Goal: Information Seeking & Learning: Learn about a topic

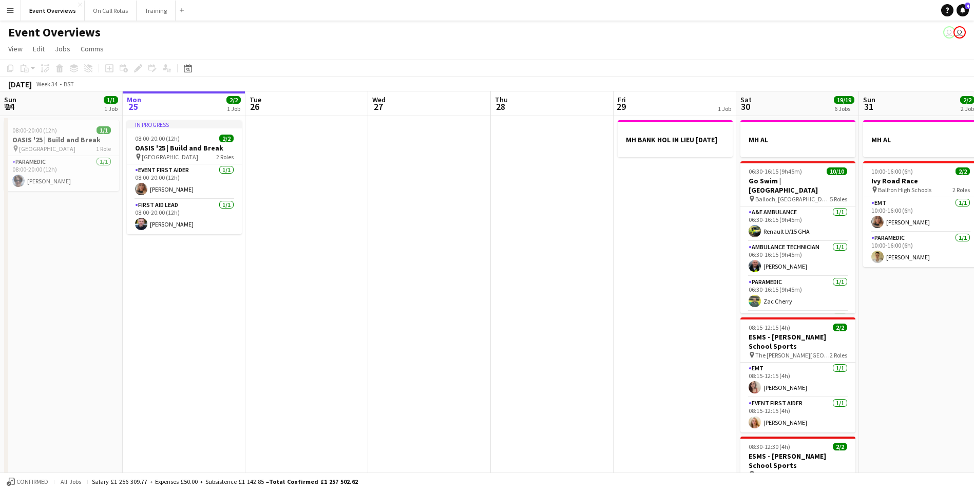
click at [12, 12] on app-icon "Menu" at bounding box center [10, 10] width 8 height 8
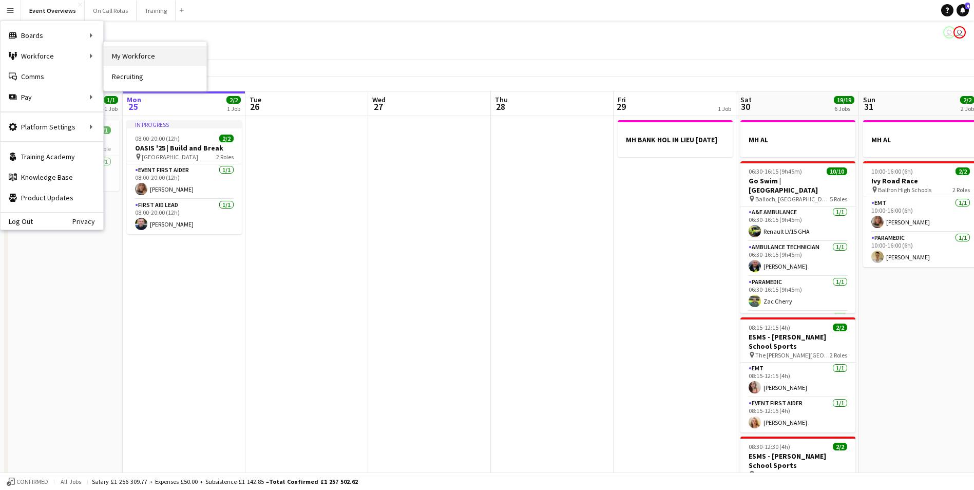
click at [118, 54] on link "My Workforce" at bounding box center [155, 56] width 103 height 21
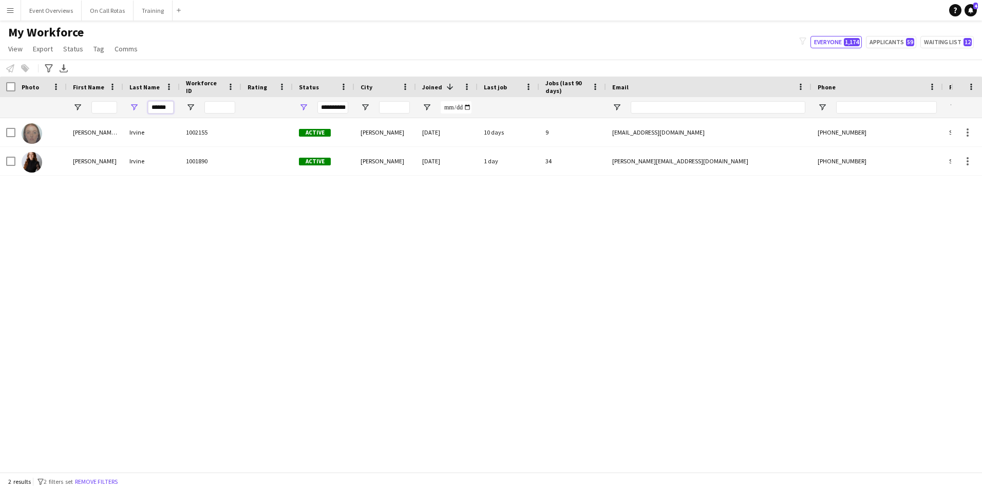
drag, startPoint x: 153, startPoint y: 109, endPoint x: 120, endPoint y: 108, distance: 32.9
click at [120, 108] on div "**********" at bounding box center [556, 107] width 1113 height 21
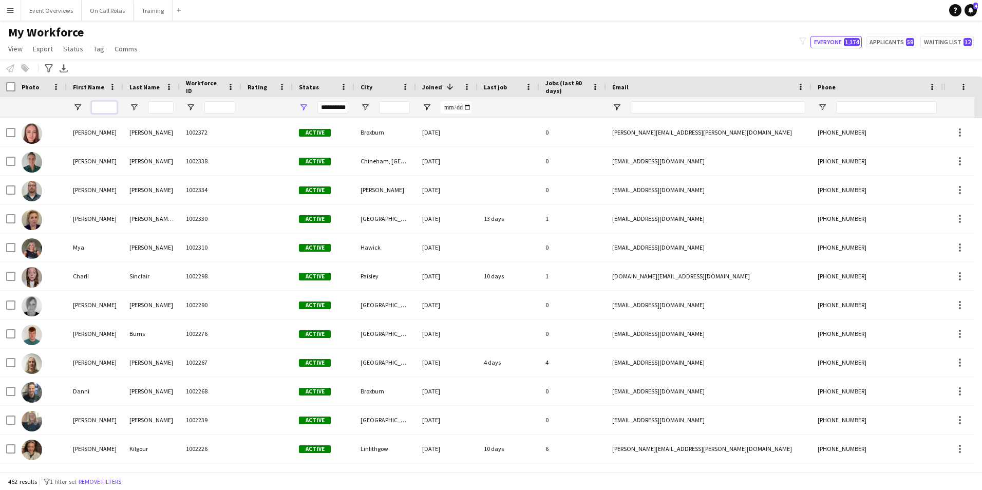
click at [95, 109] on input "First Name Filter Input" at bounding box center [104, 107] width 26 height 12
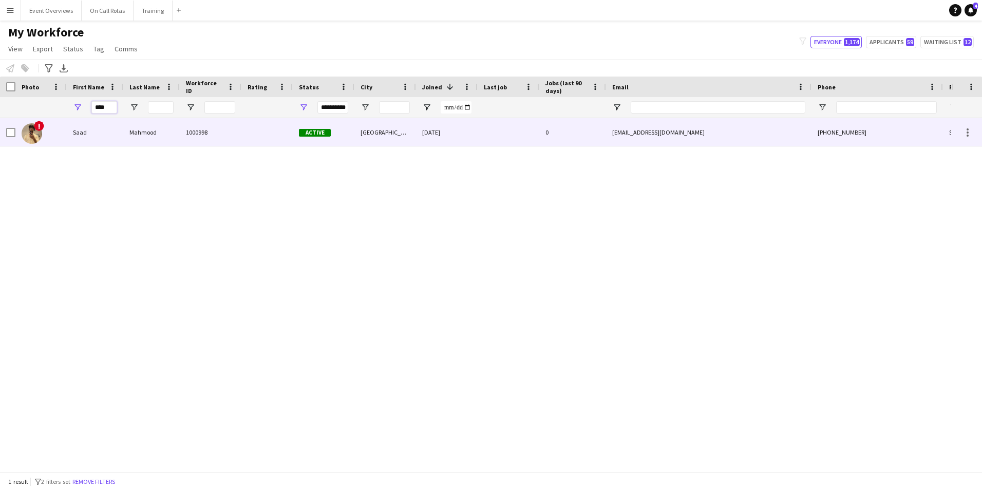
type input "****"
click at [139, 135] on div "Mahmood" at bounding box center [151, 132] width 56 height 28
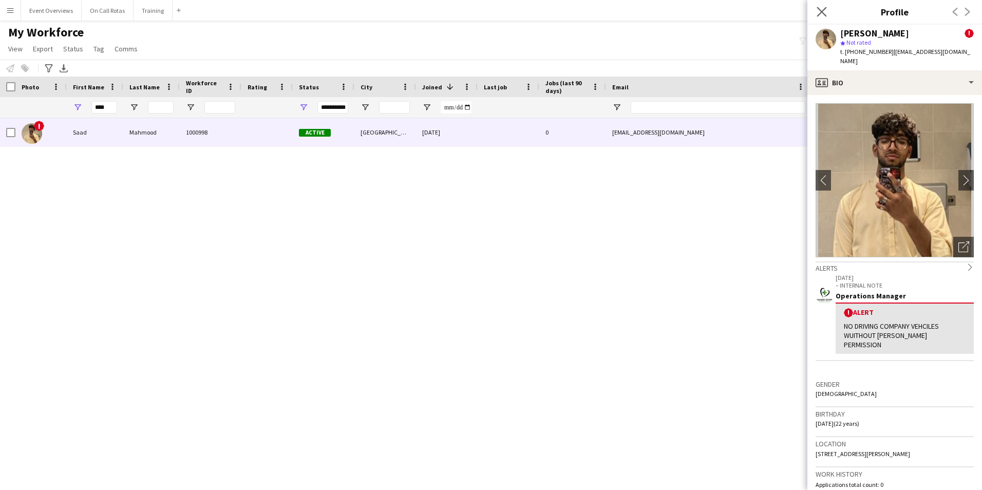
click at [822, 17] on app-icon "Close pop-in" at bounding box center [821, 12] width 15 height 15
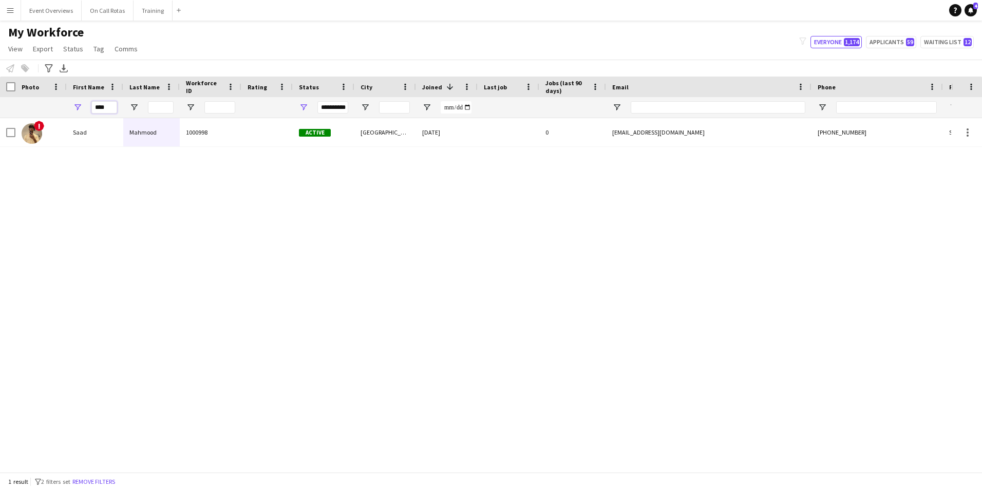
drag, startPoint x: 110, startPoint y: 108, endPoint x: 69, endPoint y: 116, distance: 41.7
click at [69, 116] on div "****" at bounding box center [95, 107] width 56 height 21
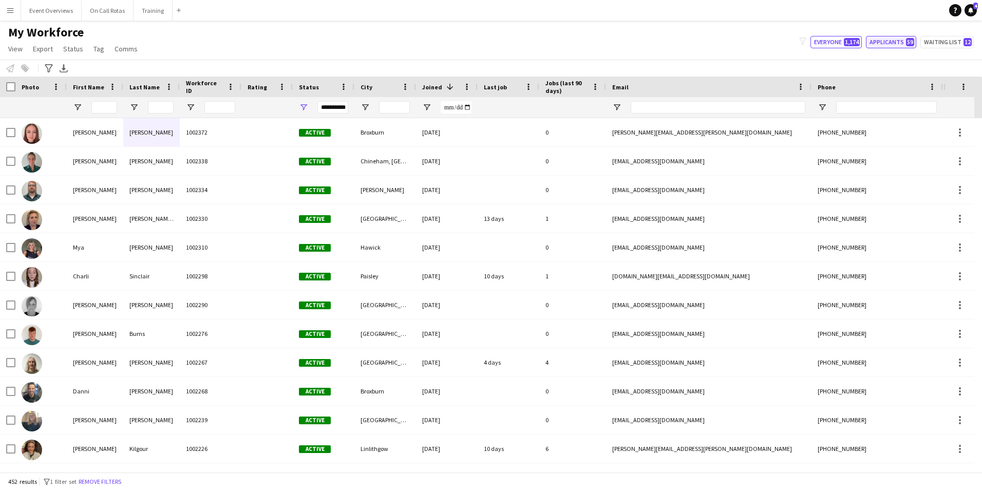
click at [894, 39] on button "Applicants 59" at bounding box center [891, 42] width 50 height 12
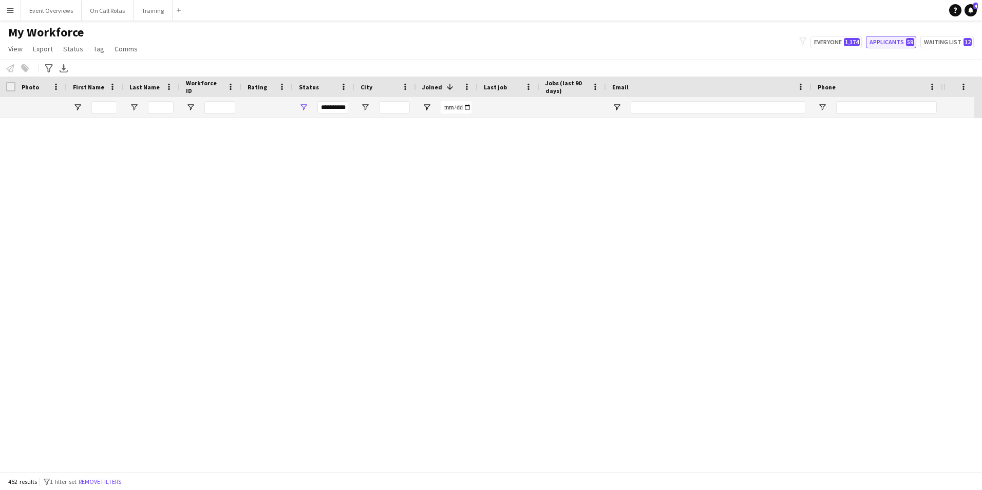
type input "**********"
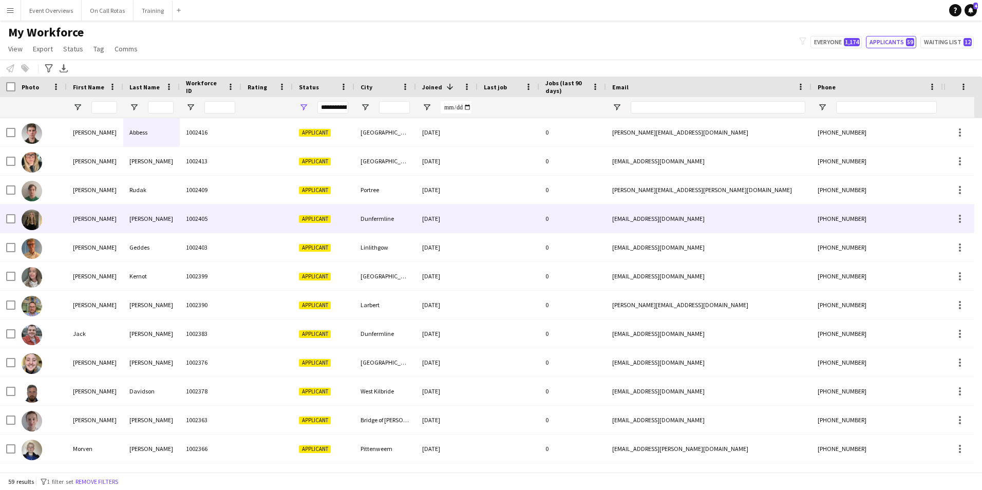
click at [430, 222] on div "18-08-2025" at bounding box center [447, 218] width 62 height 28
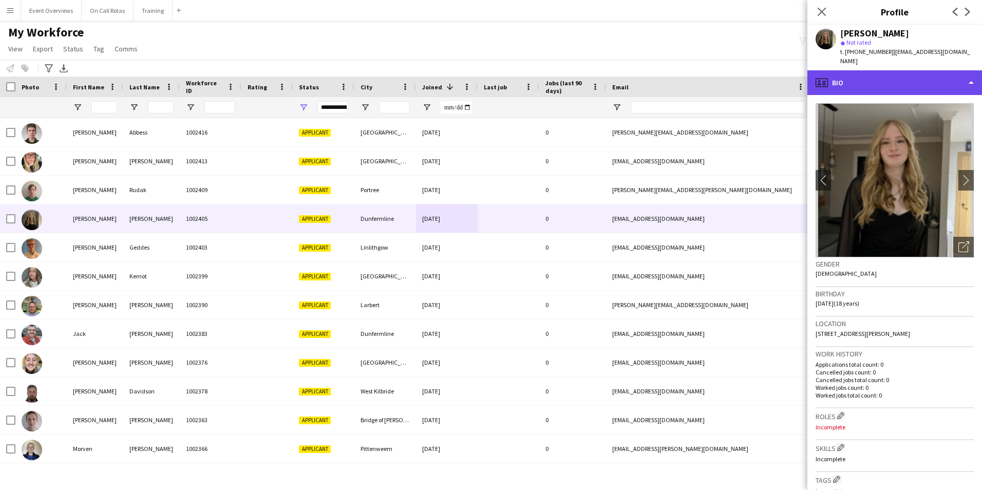
click at [882, 73] on div "profile Bio" at bounding box center [894, 82] width 175 height 25
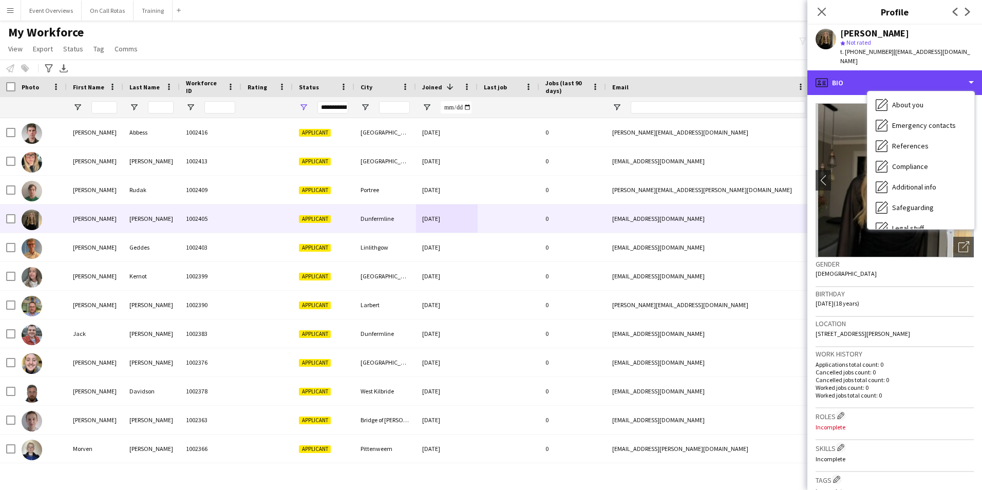
scroll to position [179, 0]
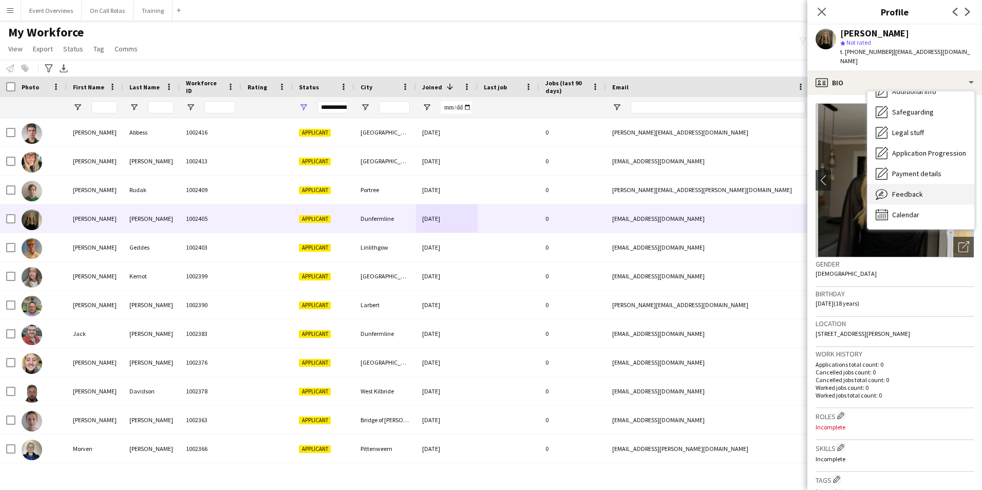
click at [897, 189] on span "Feedback" at bounding box center [907, 193] width 31 height 9
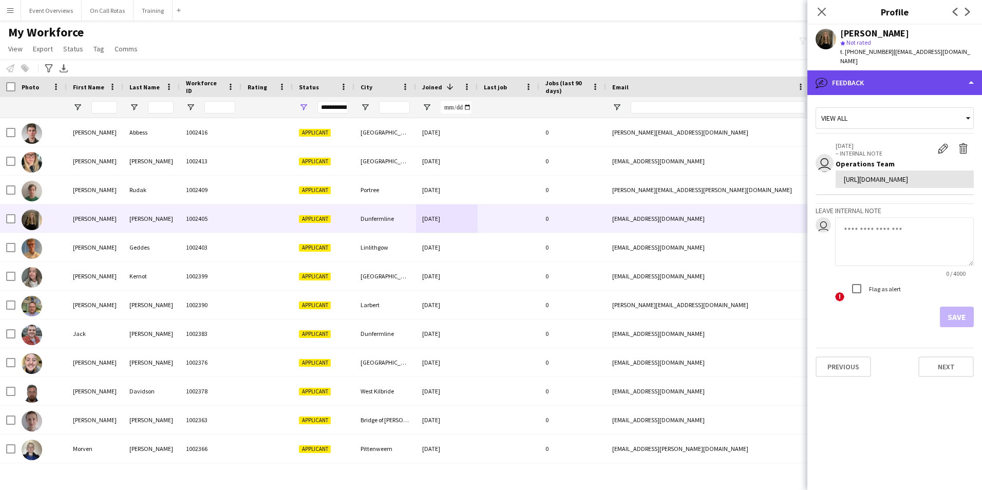
click at [851, 71] on div "bubble-pencil Feedback" at bounding box center [894, 82] width 175 height 25
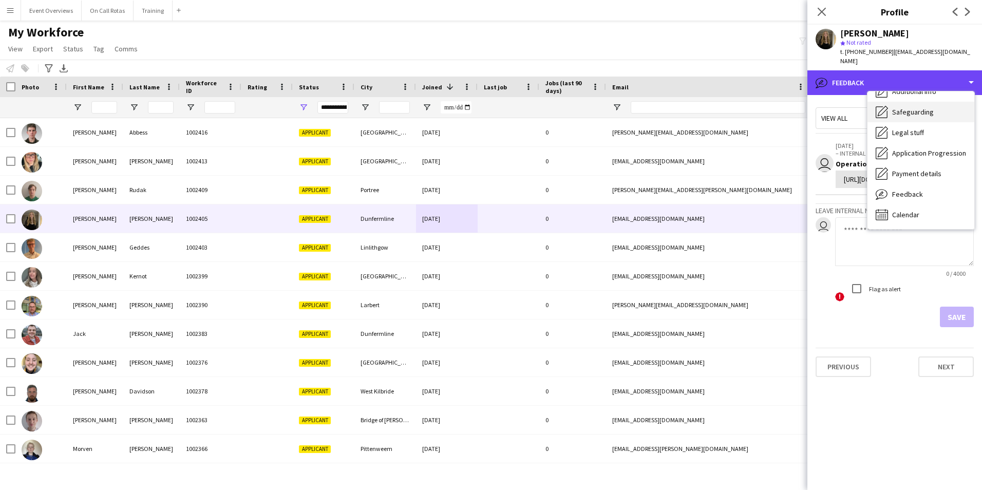
scroll to position [0, 0]
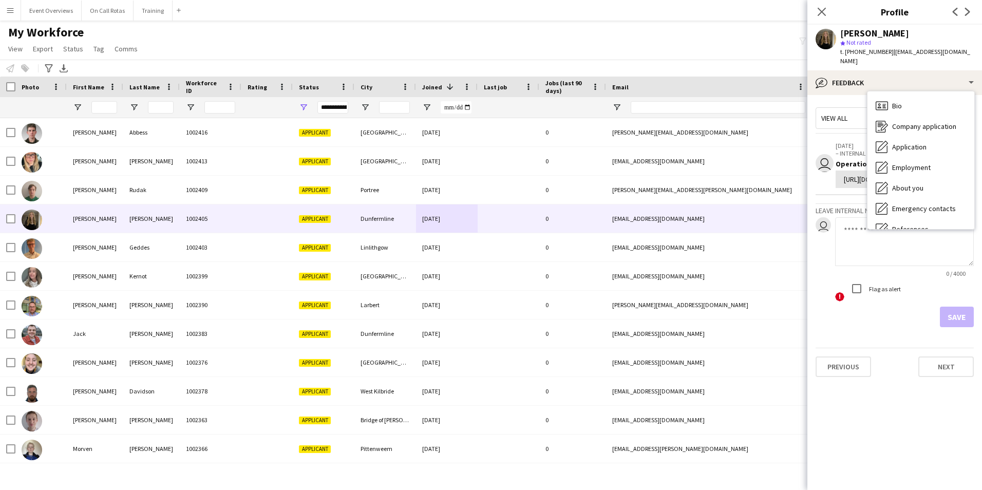
click at [912, 100] on div "Bio Bio" at bounding box center [920, 105] width 107 height 21
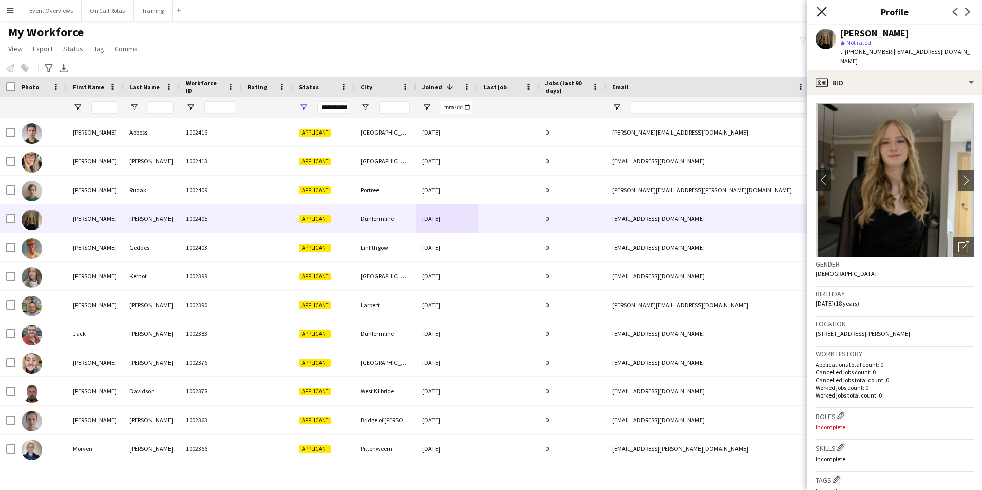
click at [819, 10] on icon at bounding box center [821, 12] width 10 height 10
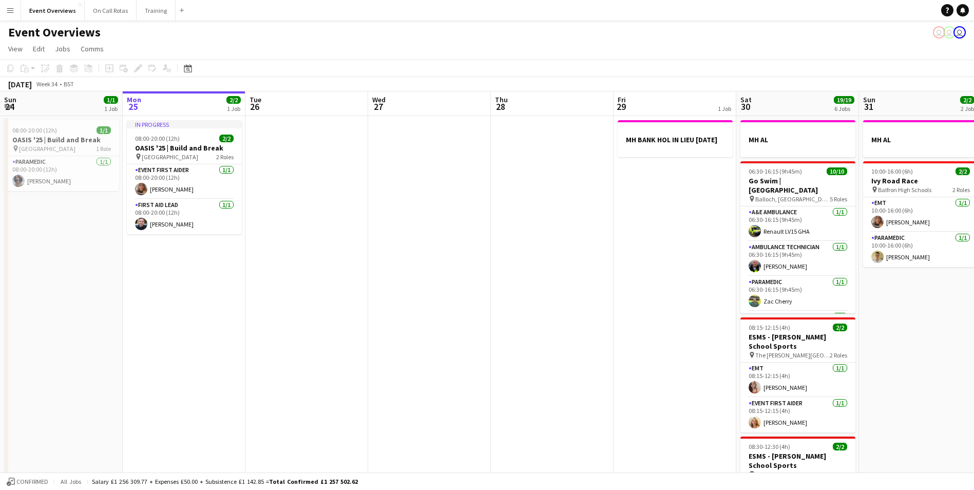
click at [7, 7] on app-icon "Menu" at bounding box center [10, 10] width 8 height 8
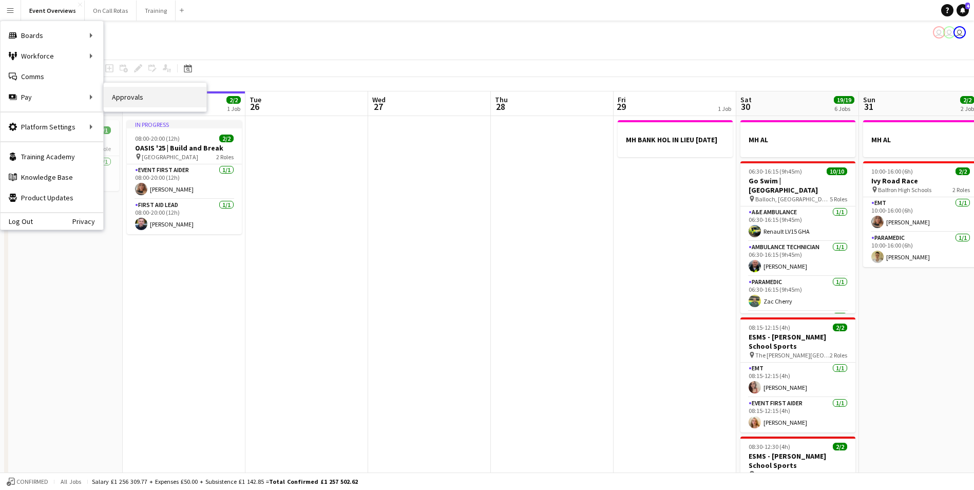
click at [117, 102] on link "Approvals" at bounding box center [155, 97] width 103 height 21
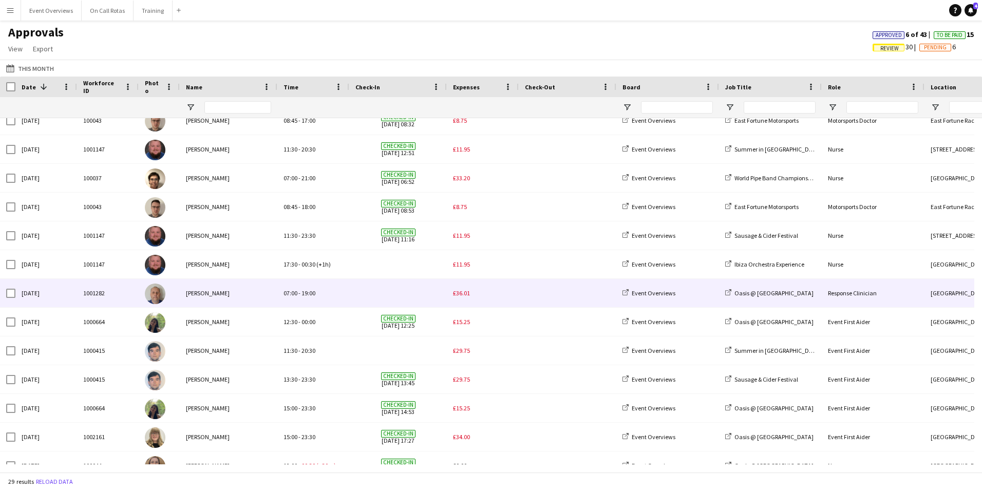
scroll to position [385, 0]
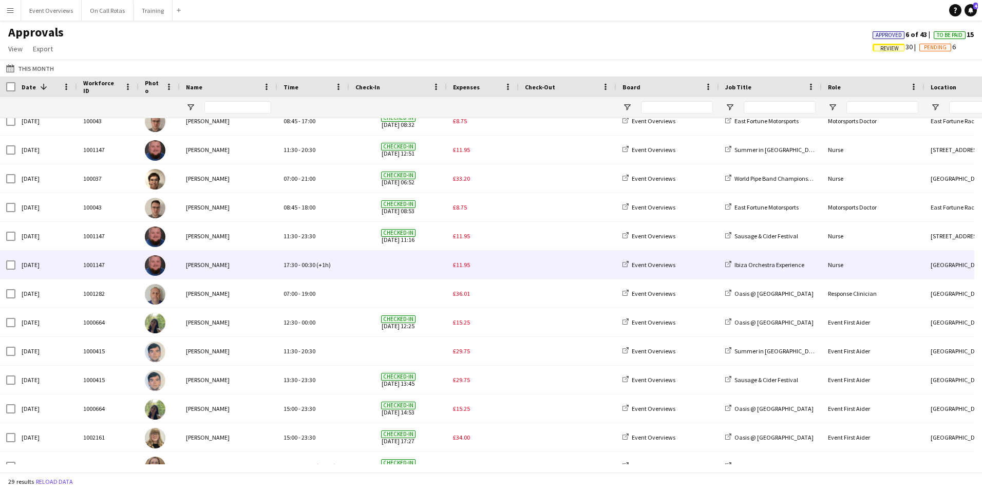
click at [468, 268] on span "£11.95" at bounding box center [461, 265] width 17 height 8
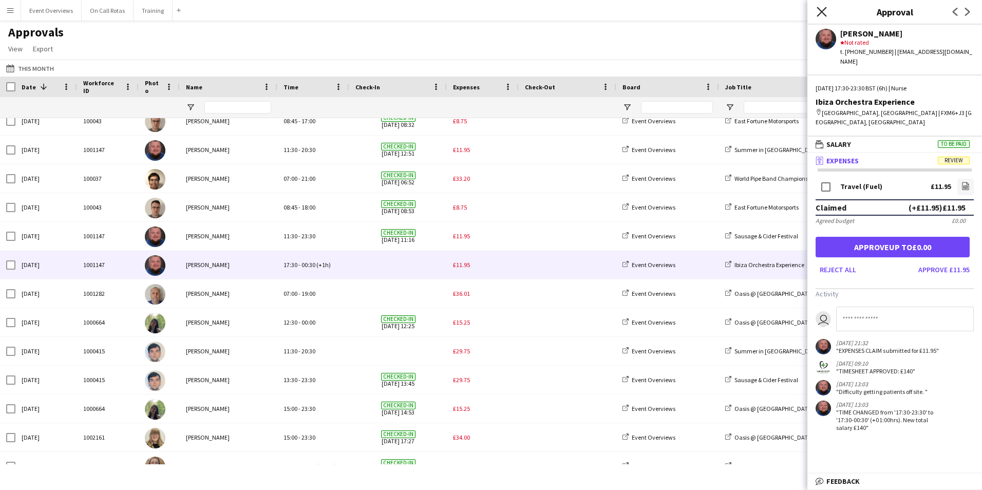
click at [825, 8] on icon at bounding box center [821, 12] width 10 height 10
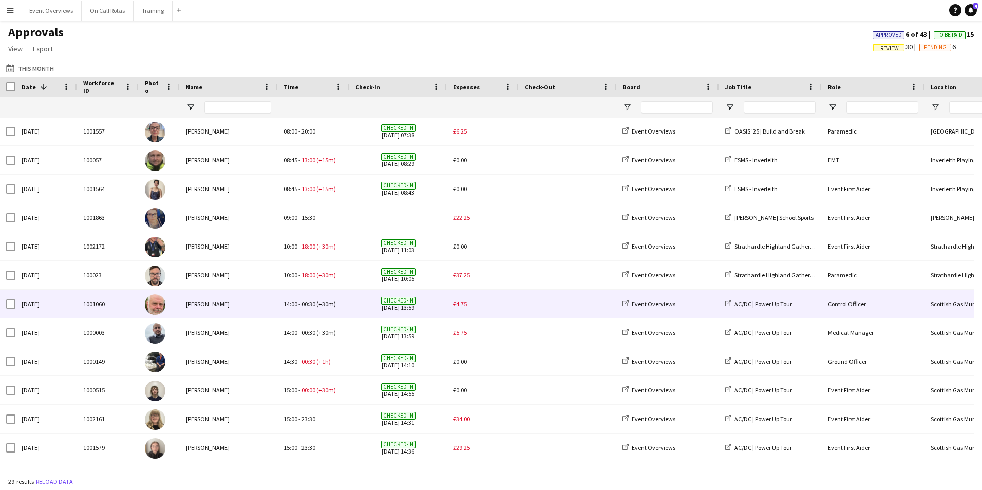
scroll to position [0, 0]
